Goal: Task Accomplishment & Management: Use online tool/utility

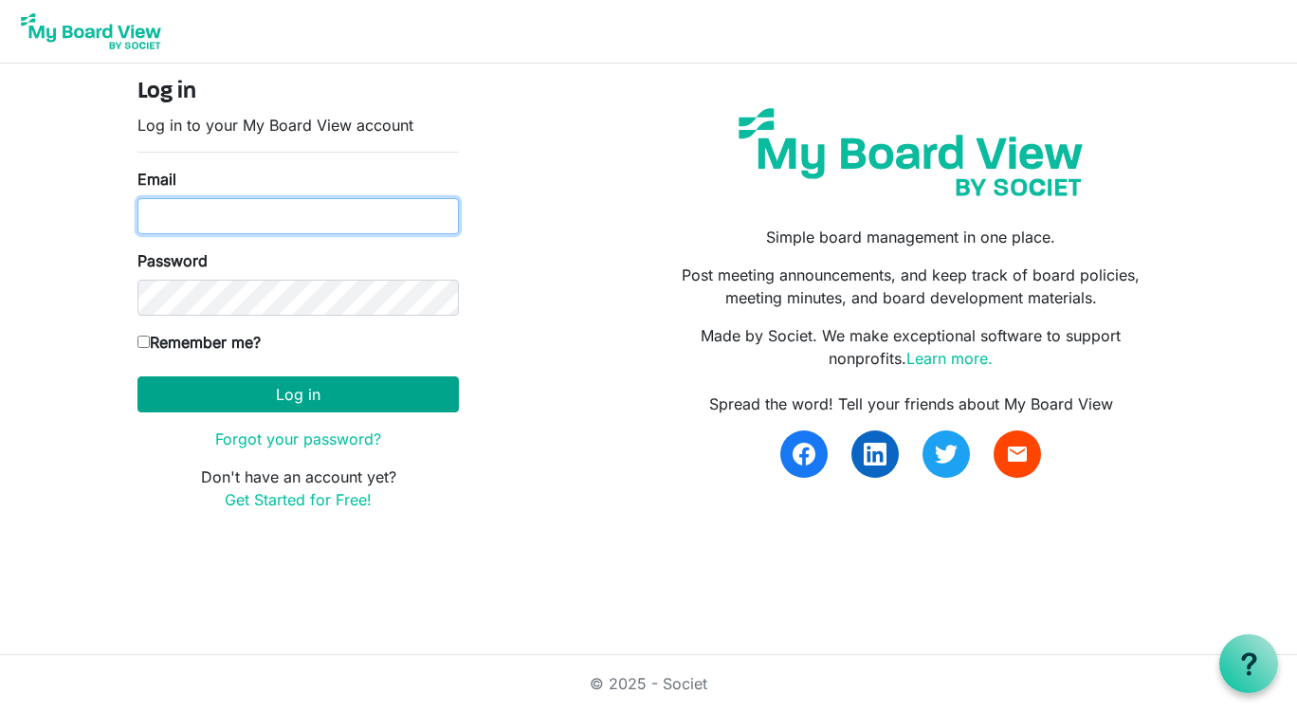
type input "[EMAIL_ADDRESS][DOMAIN_NAME]"
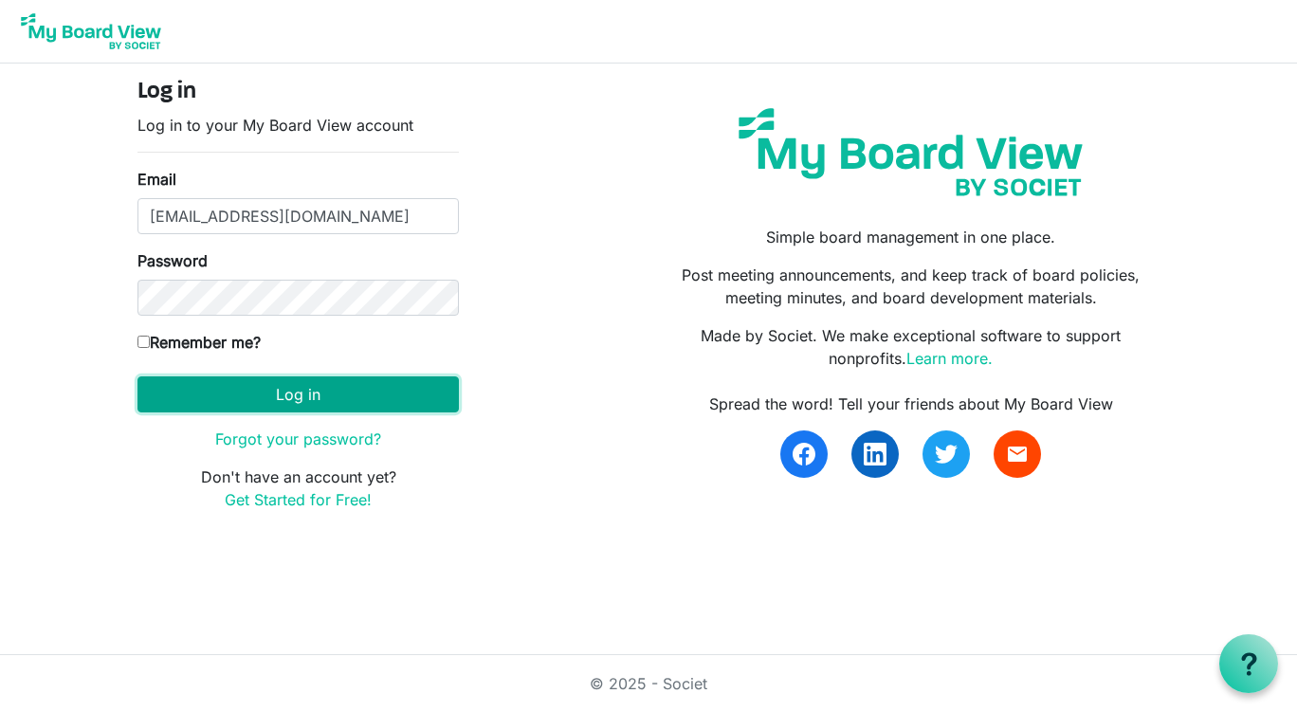
click at [293, 398] on button "Log in" at bounding box center [297, 394] width 321 height 36
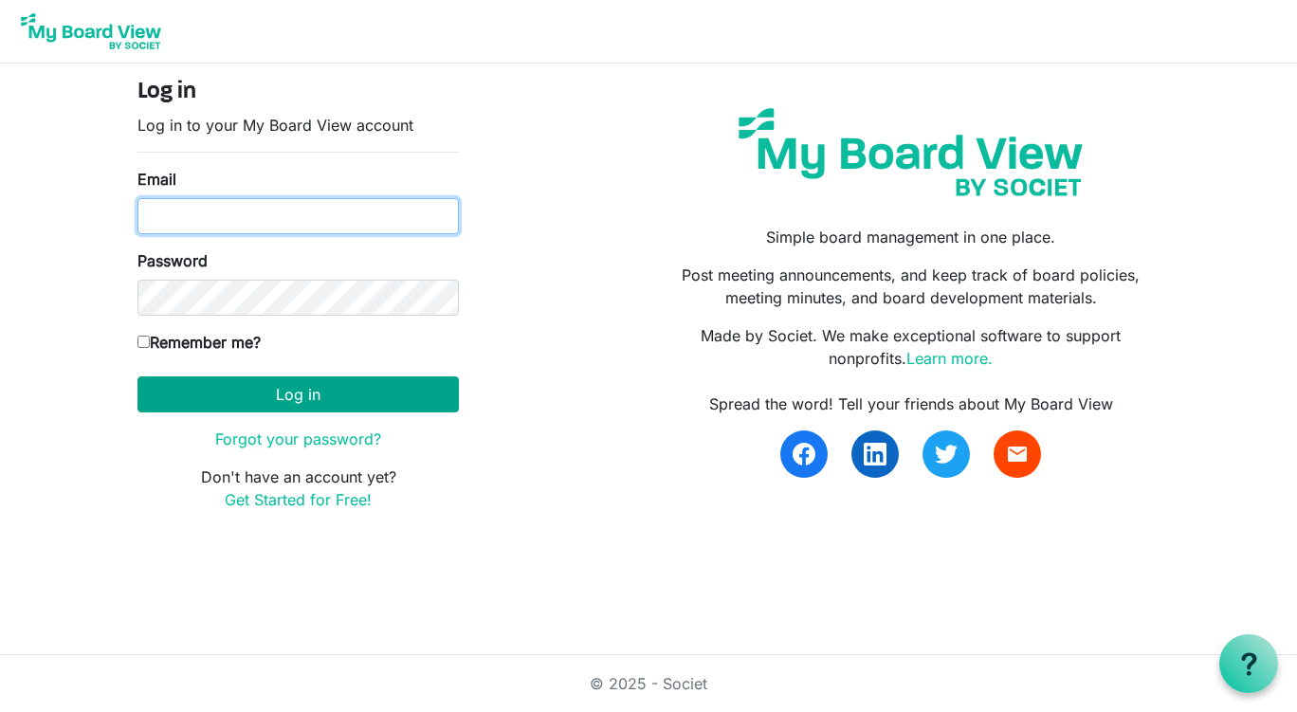
type input "thomasjt15@gmail.com"
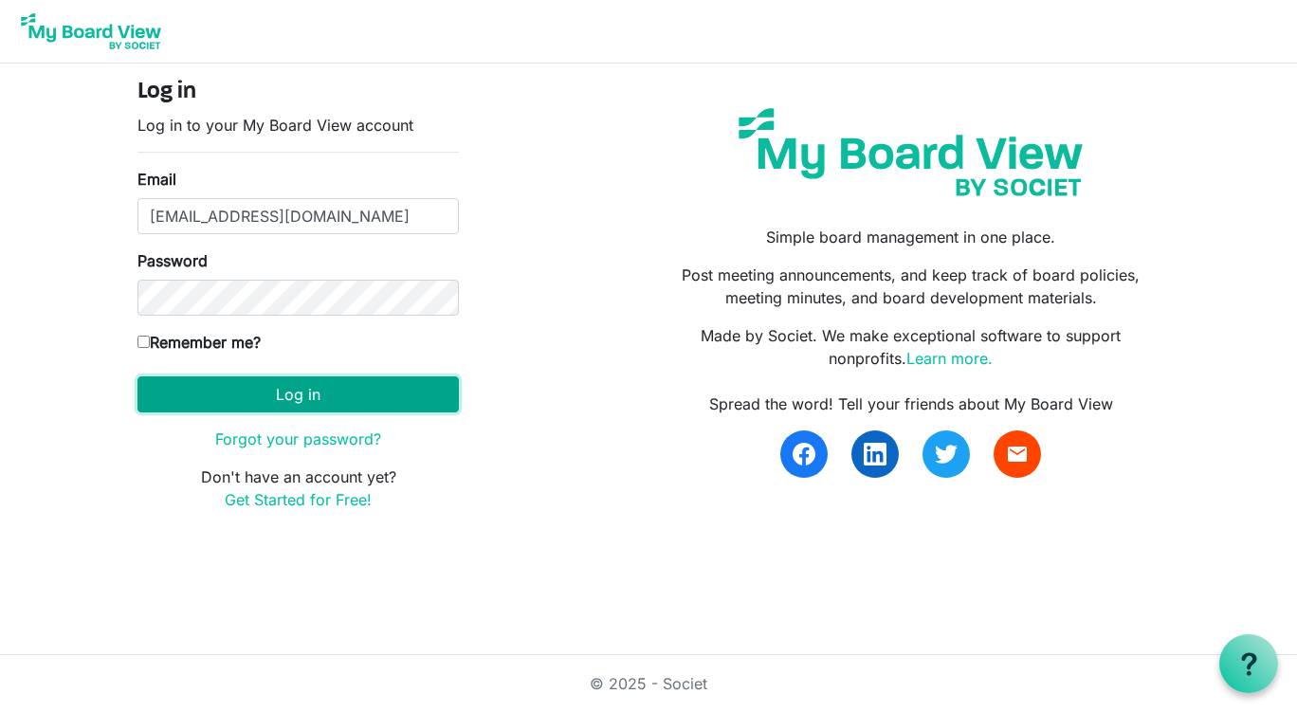
click at [300, 388] on button "Log in" at bounding box center [297, 394] width 321 height 36
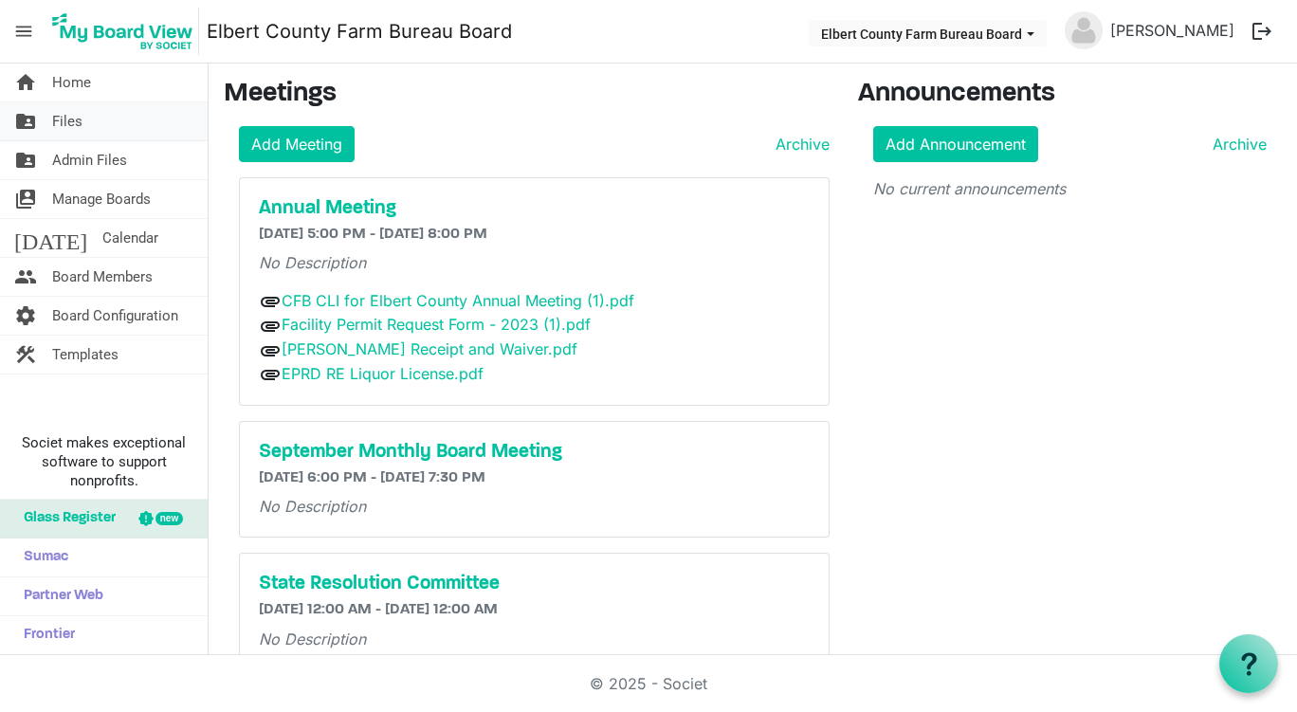
click at [78, 124] on span "Files" at bounding box center [67, 121] width 30 height 38
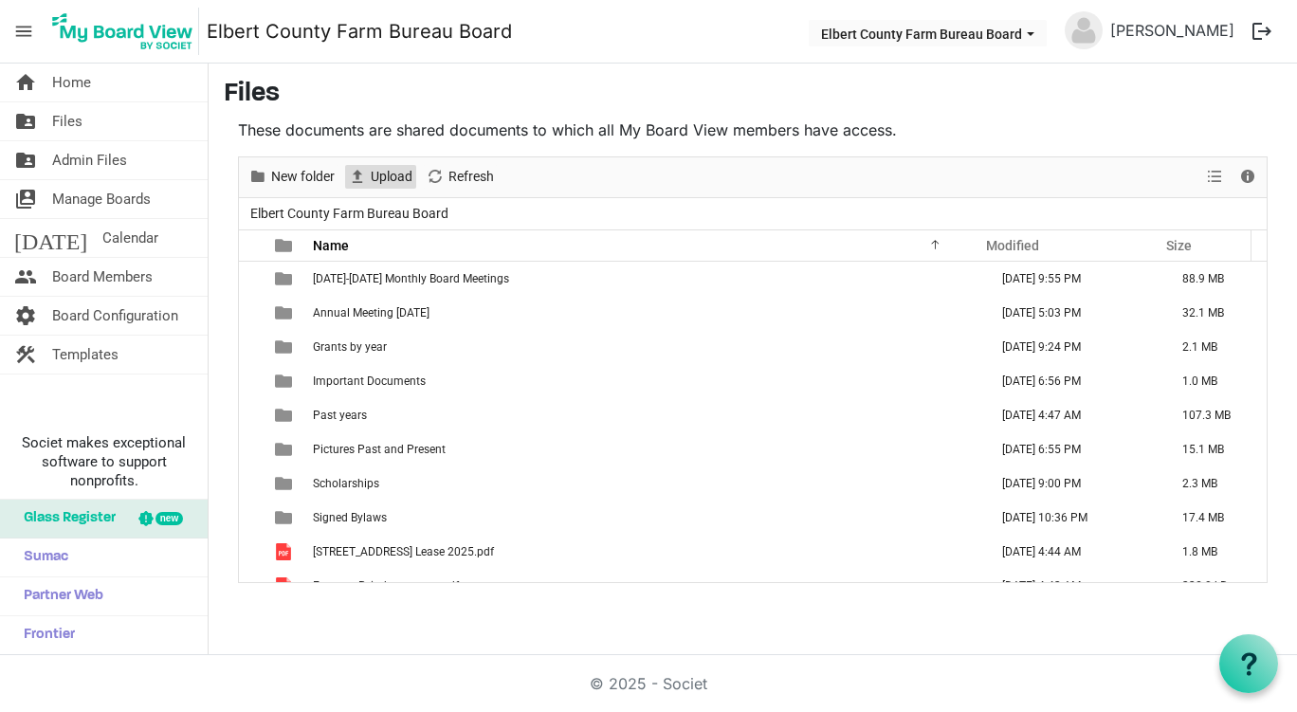
click at [392, 175] on span "Upload" at bounding box center [392, 177] width 46 height 24
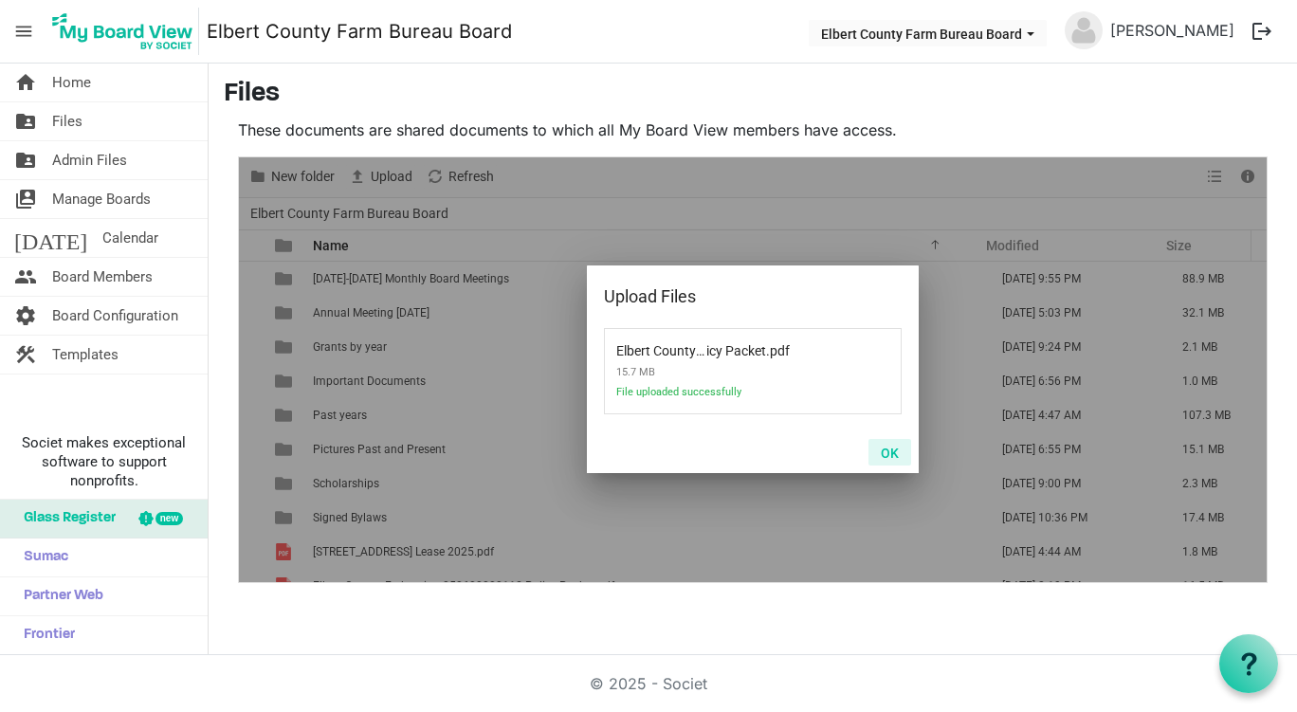
click at [887, 451] on button "OK" at bounding box center [889, 452] width 43 height 27
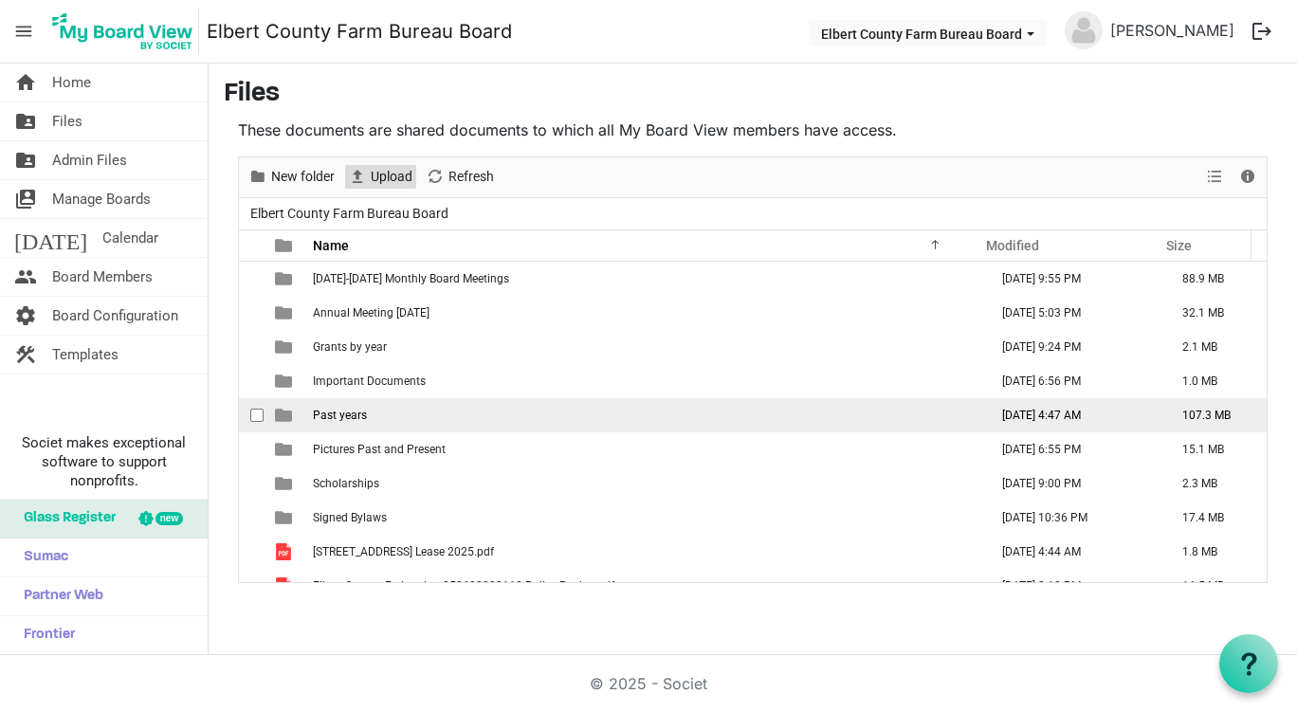
scroll to position [89, 0]
